Goal: Check status: Check status

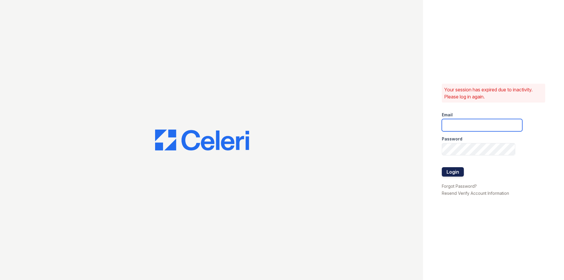
type input "[EMAIL_ADDRESS][DOMAIN_NAME]"
click at [456, 174] on button "Login" at bounding box center [453, 171] width 22 height 9
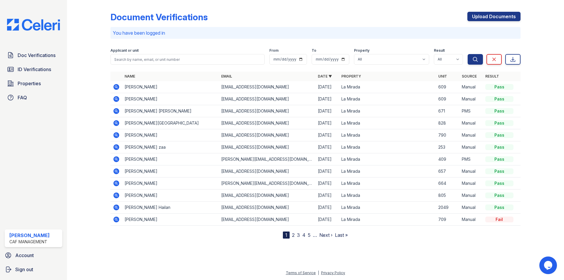
click at [113, 98] on icon at bounding box center [116, 99] width 7 height 7
